Goal: Transaction & Acquisition: Book appointment/travel/reservation

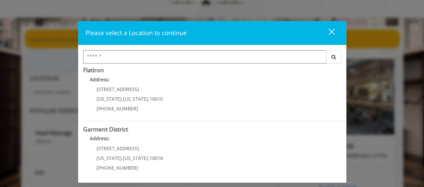
scroll to position [34, 0]
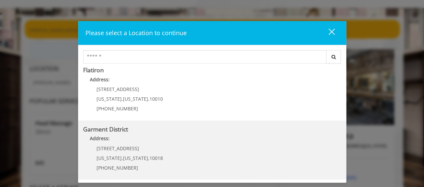
click at [117, 150] on span "1400 Broadway" at bounding box center [118, 148] width 43 height 6
